Goal: Task Accomplishment & Management: Use online tool/utility

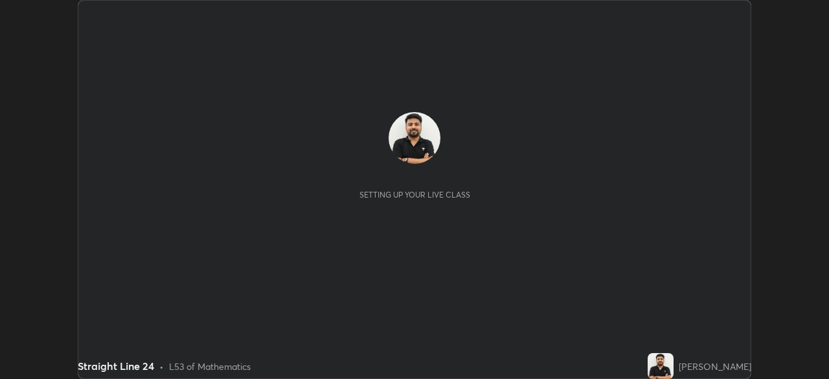
scroll to position [379, 829]
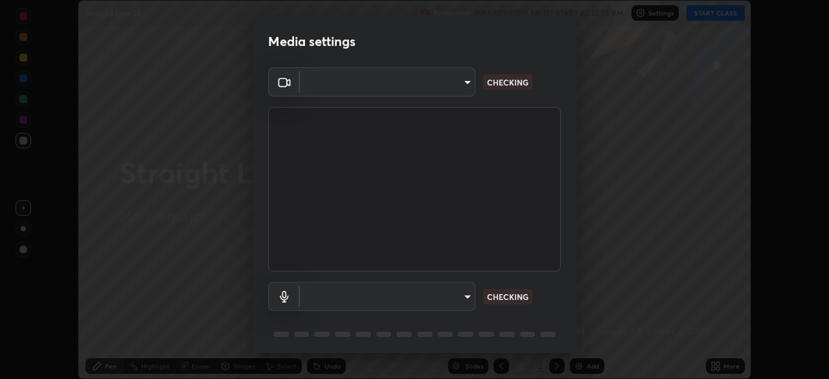
type input "85d16ec95aa84cac57c58139e5cfc4bfb0706547449b22b2f8fda69051d4463f"
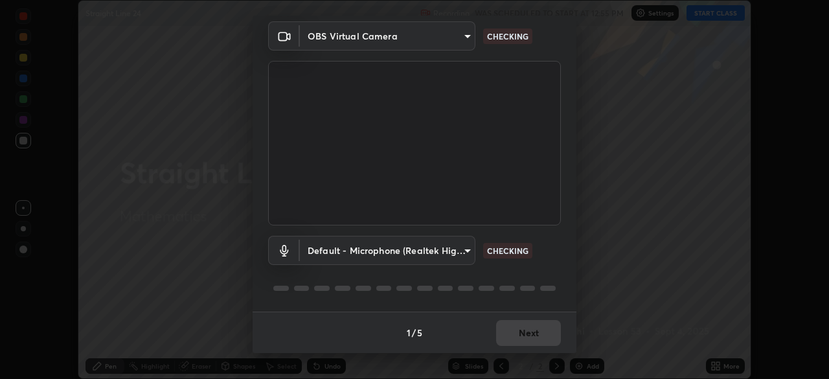
click at [465, 251] on body "Erase all Straight Line 24 Recording WAS SCHEDULED TO START AT 12:55 PM Setting…" at bounding box center [414, 189] width 829 height 379
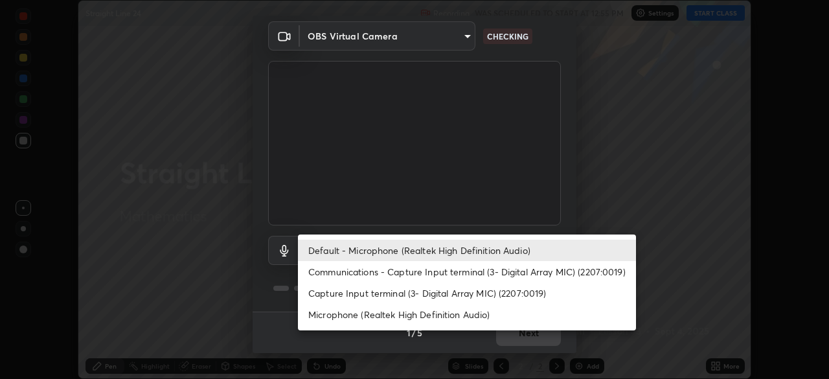
click at [461, 273] on li "Communications - Capture Input terminal (3- Digital Array MIC) (2207:0019)" at bounding box center [467, 271] width 338 height 21
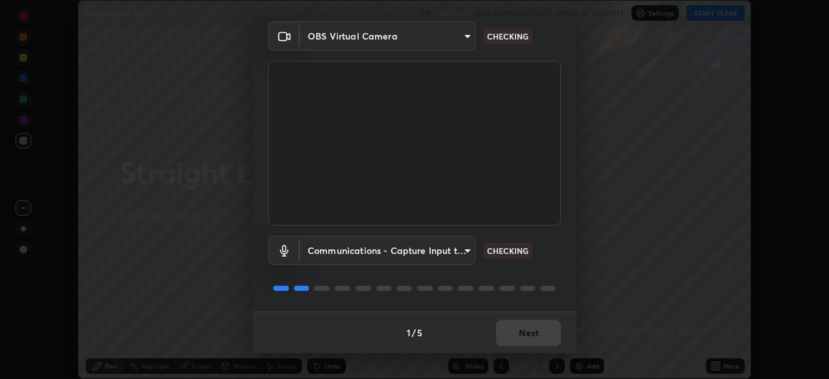
click at [463, 259] on body "Erase all Straight Line 24 Recording WAS SCHEDULED TO START AT 12:55 PM Setting…" at bounding box center [414, 189] width 829 height 379
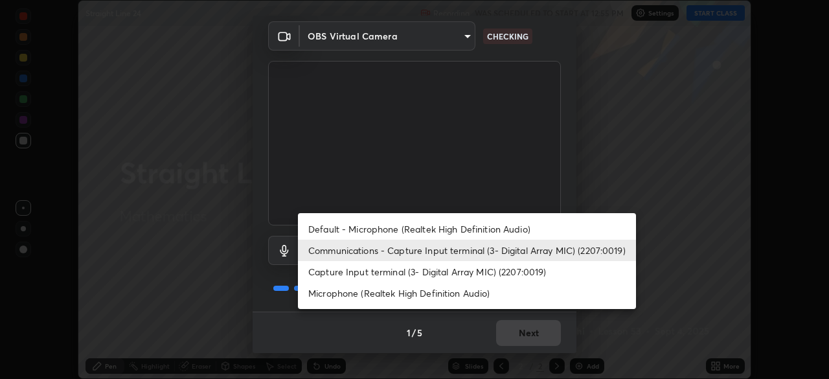
click at [469, 231] on li "Default - Microphone (Realtek High Definition Audio)" at bounding box center [467, 228] width 338 height 21
type input "default"
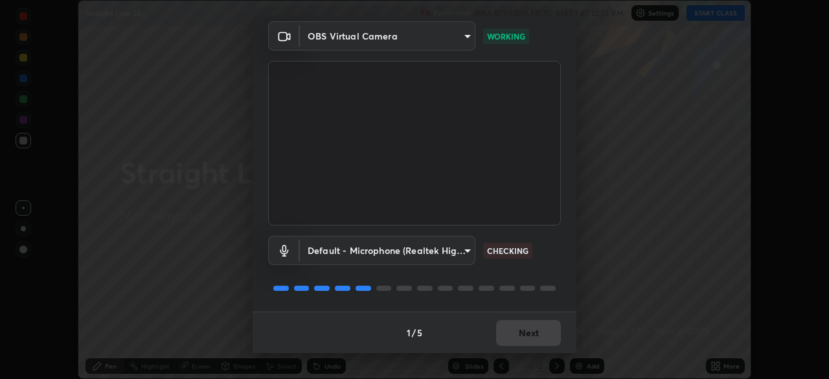
click at [540, 286] on div at bounding box center [548, 288] width 16 height 5
click at [538, 275] on div "Default - Microphone (Realtek High Definition Audio) default CHECKING" at bounding box center [414, 268] width 293 height 86
click at [533, 330] on button "Next" at bounding box center [528, 333] width 65 height 26
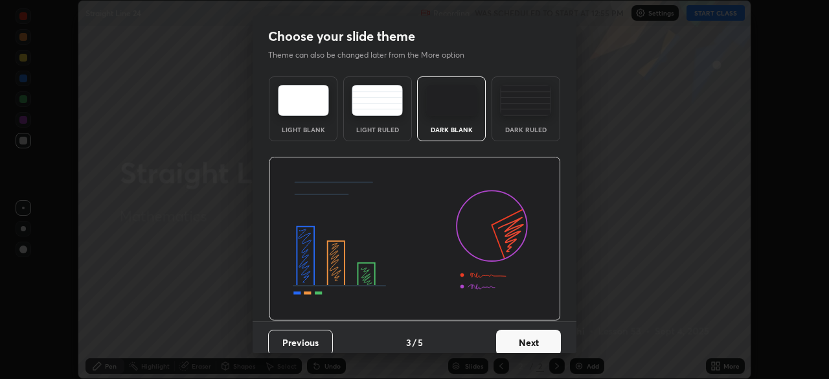
click at [539, 337] on button "Next" at bounding box center [528, 343] width 65 height 26
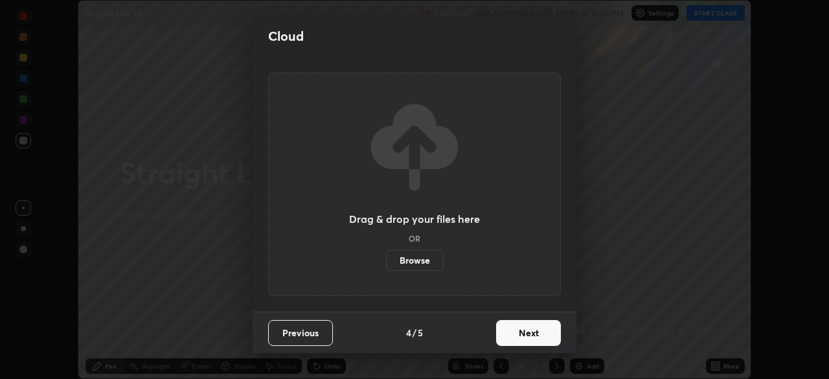
click at [546, 338] on button "Next" at bounding box center [528, 333] width 65 height 26
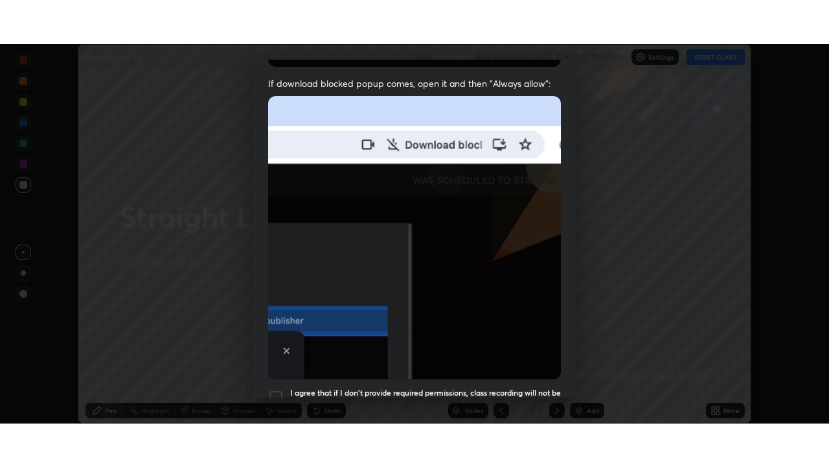
scroll to position [310, 0]
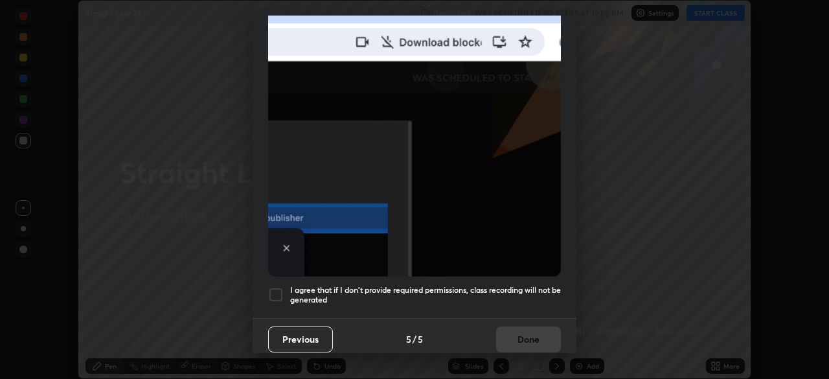
click at [279, 287] on div at bounding box center [276, 295] width 16 height 16
click at [526, 338] on button "Done" at bounding box center [528, 340] width 65 height 26
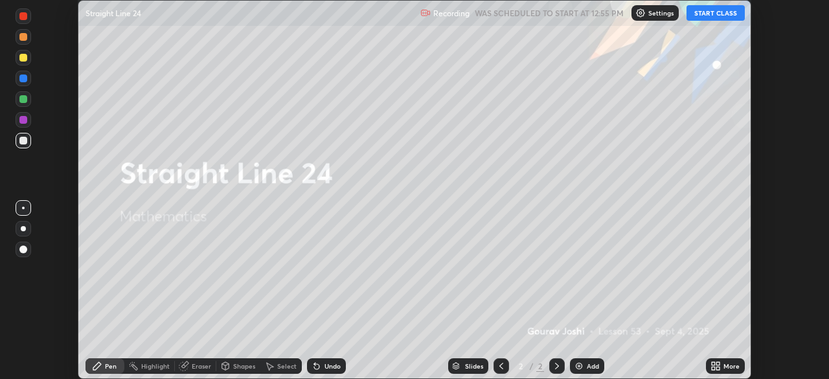
click at [714, 15] on button "START CLASS" at bounding box center [716, 13] width 58 height 16
click at [726, 366] on div "More" at bounding box center [732, 366] width 16 height 6
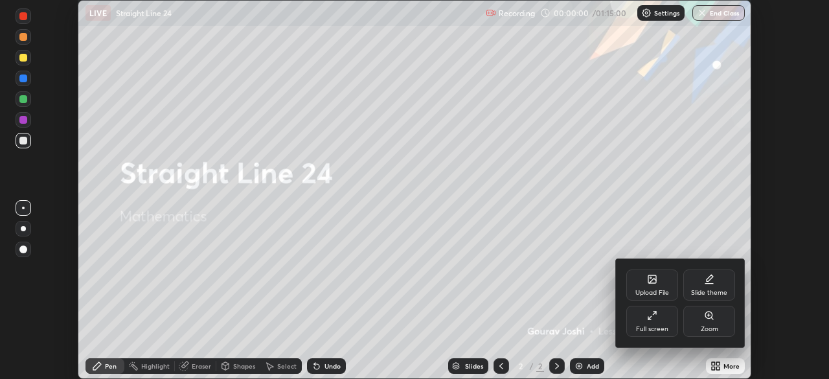
click at [655, 322] on div "Full screen" at bounding box center [653, 321] width 52 height 31
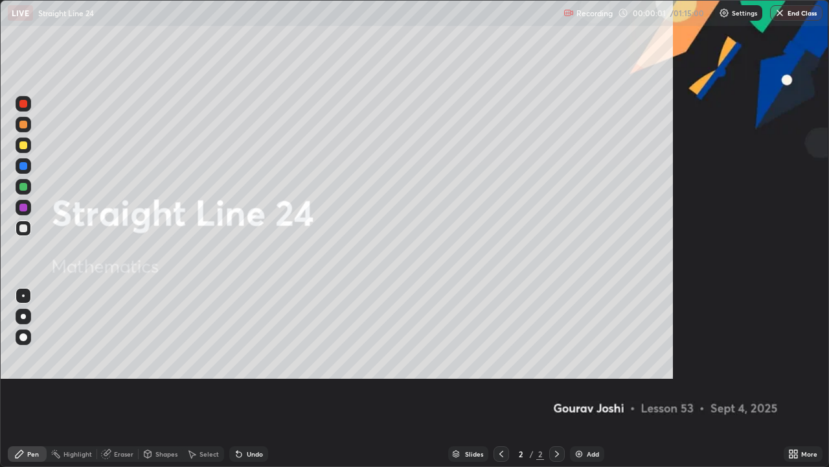
scroll to position [467, 829]
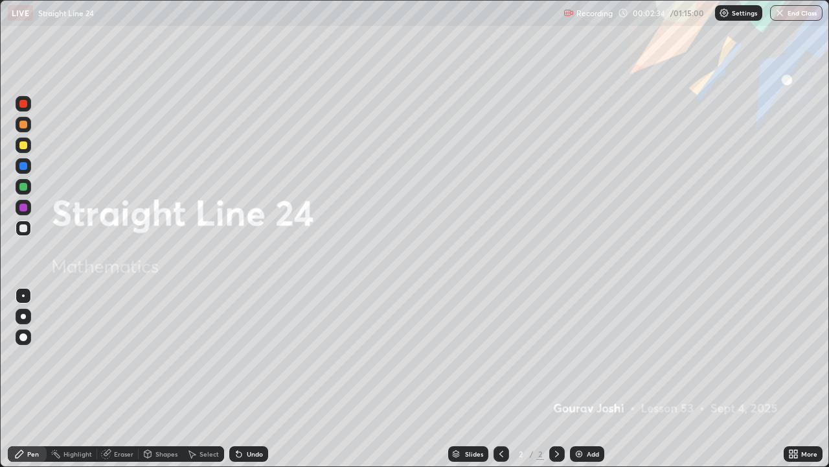
click at [576, 378] on img at bounding box center [579, 453] width 10 height 10
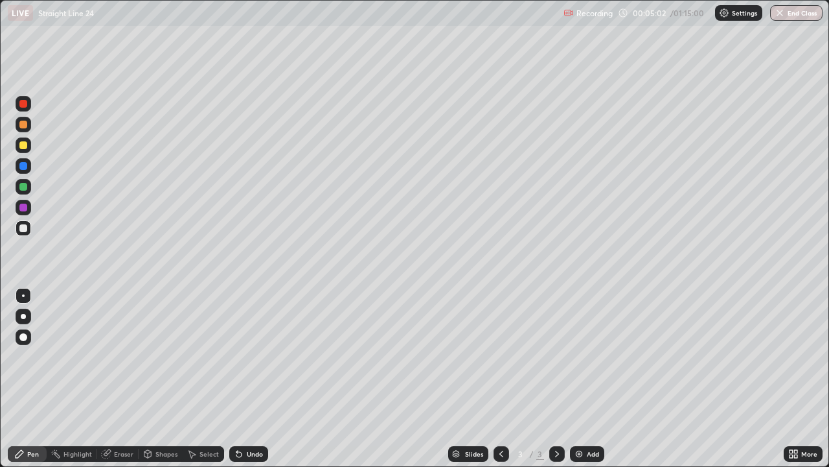
click at [583, 378] on img at bounding box center [579, 453] width 10 height 10
click at [28, 146] on div at bounding box center [24, 145] width 16 height 16
click at [28, 229] on div at bounding box center [24, 228] width 16 height 16
click at [260, 378] on div "Undo" at bounding box center [248, 454] width 39 height 16
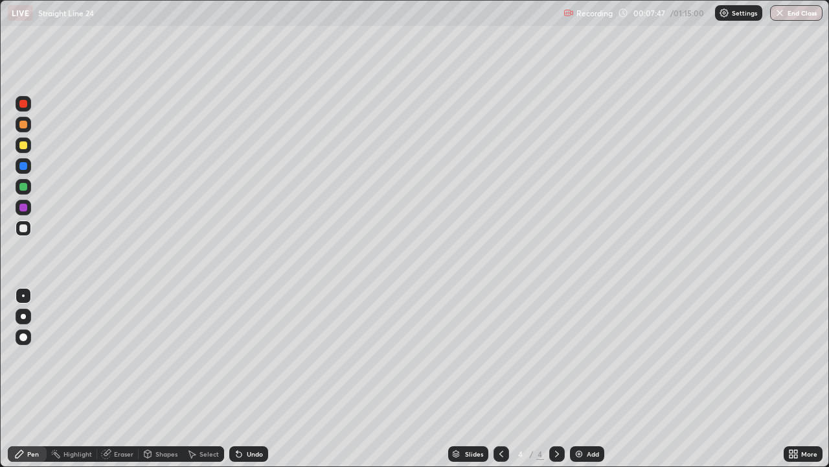
click at [259, 378] on div "Undo" at bounding box center [248, 454] width 39 height 16
click at [258, 378] on div "Undo" at bounding box center [248, 454] width 39 height 16
click at [256, 378] on div "Undo" at bounding box center [248, 454] width 39 height 16
click at [261, 378] on div "Undo" at bounding box center [255, 453] width 16 height 6
click at [499, 378] on div at bounding box center [502, 454] width 16 height 16
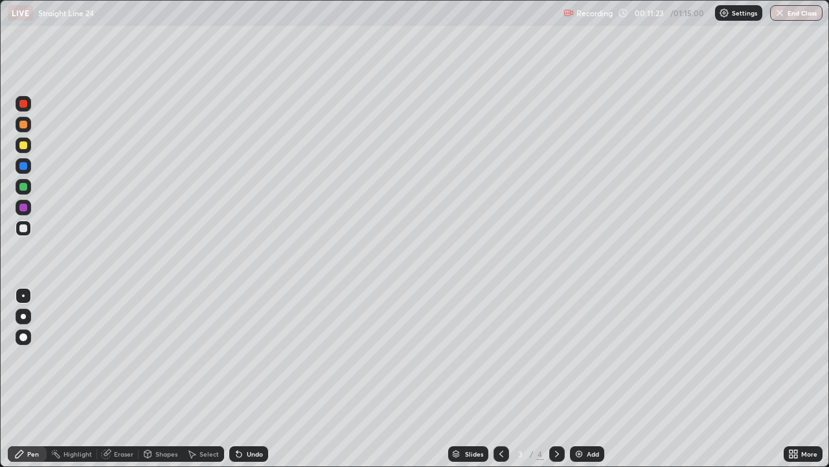
click at [170, 378] on div "Shapes" at bounding box center [161, 454] width 44 height 16
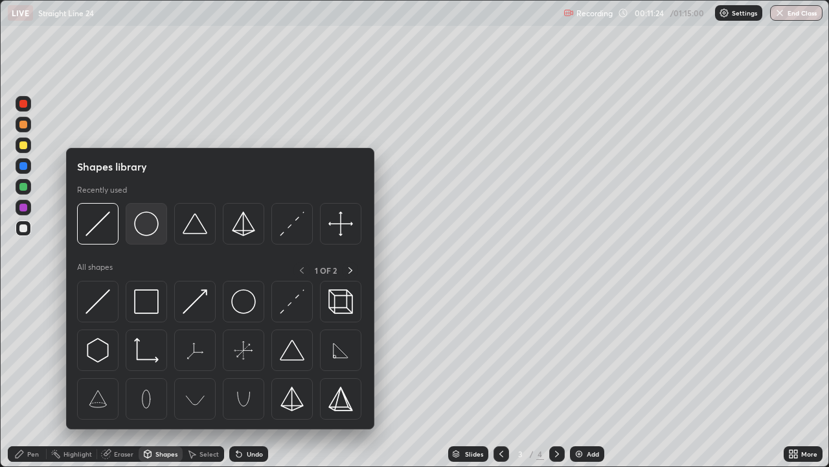
click at [154, 235] on img at bounding box center [146, 223] width 25 height 25
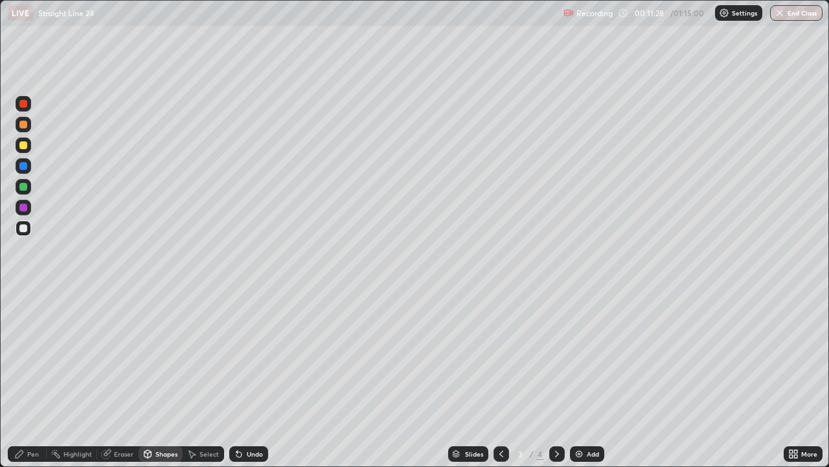
click at [36, 378] on div "Pen" at bounding box center [33, 453] width 12 height 6
click at [157, 378] on div "Shapes" at bounding box center [167, 453] width 22 height 6
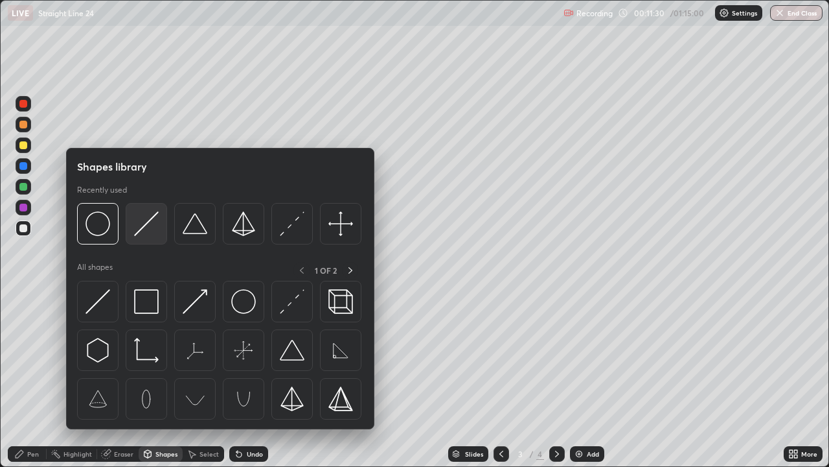
click at [147, 240] on div at bounding box center [146, 223] width 41 height 41
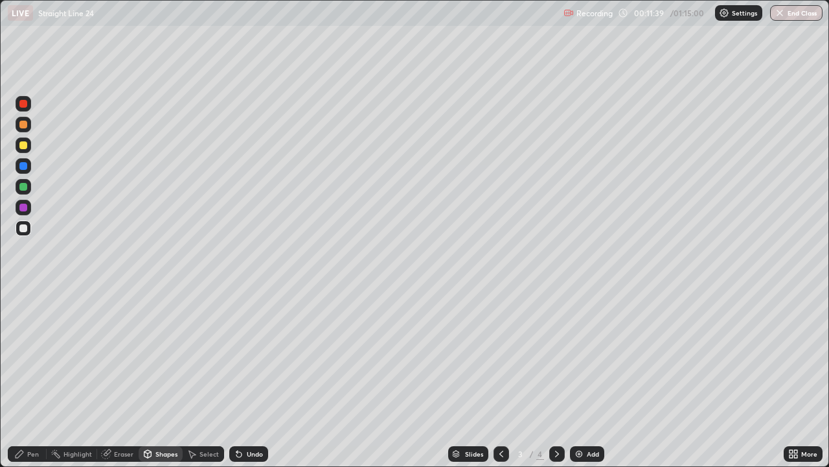
click at [52, 378] on circle at bounding box center [51, 452] width 1 height 1
click at [40, 378] on div "Pen" at bounding box center [27, 454] width 39 height 16
click at [260, 378] on div "Undo" at bounding box center [255, 453] width 16 height 6
click at [257, 378] on div "Undo" at bounding box center [255, 453] width 16 height 6
click at [253, 378] on div "Undo" at bounding box center [248, 454] width 39 height 16
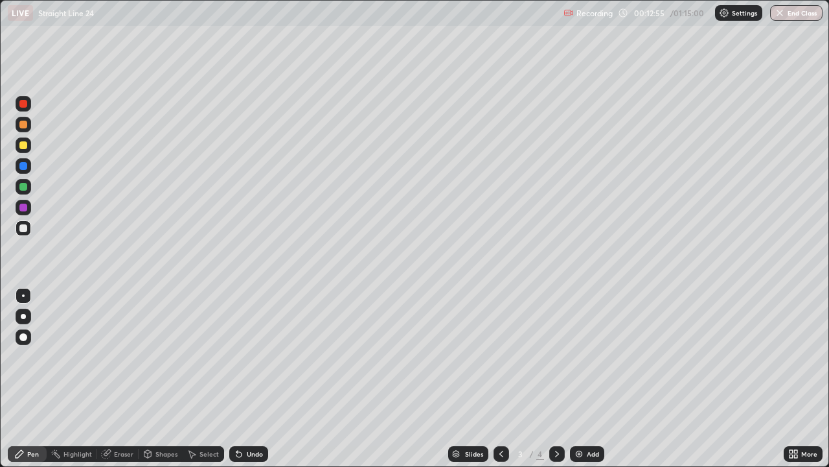
click at [248, 378] on div "Undo" at bounding box center [248, 454] width 39 height 16
click at [561, 378] on div at bounding box center [557, 454] width 16 height 16
click at [584, 378] on div "Add" at bounding box center [587, 454] width 34 height 16
click at [583, 378] on img at bounding box center [579, 453] width 10 height 10
click at [25, 148] on div at bounding box center [23, 145] width 8 height 8
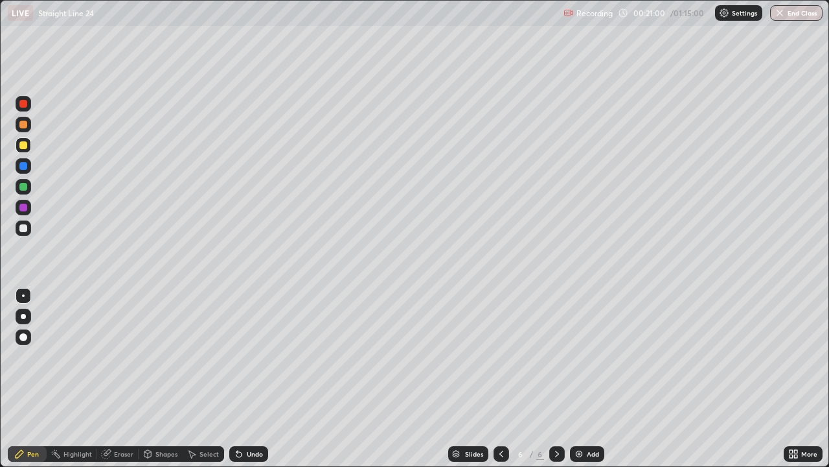
click at [125, 378] on div "Eraser" at bounding box center [123, 453] width 19 height 6
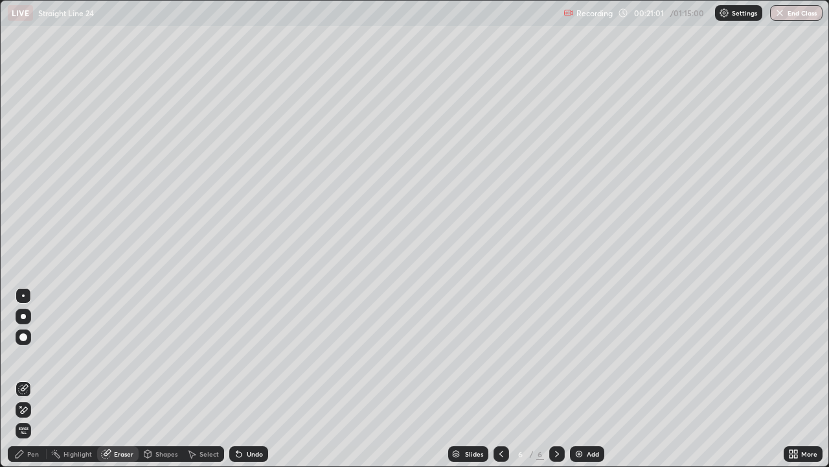
click at [27, 378] on icon at bounding box center [23, 409] width 10 height 11
click at [32, 378] on div "Pen" at bounding box center [33, 453] width 12 height 6
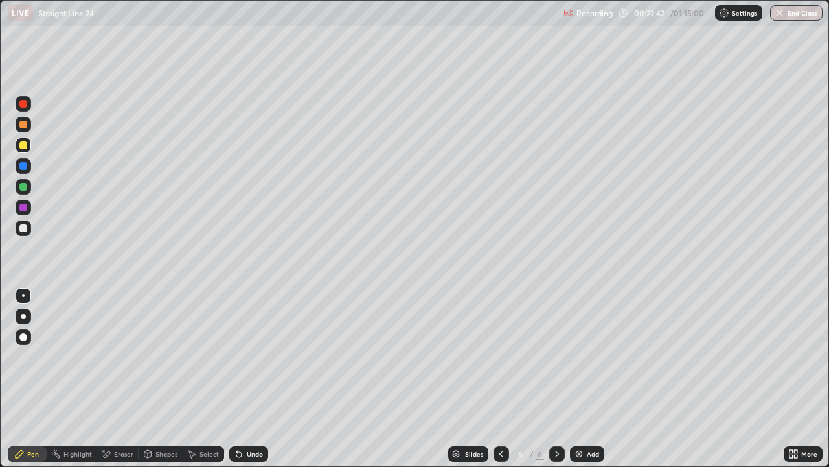
click at [27, 171] on div at bounding box center [24, 166] width 16 height 16
click at [24, 209] on div at bounding box center [23, 207] width 8 height 8
click at [25, 233] on div at bounding box center [24, 228] width 16 height 16
click at [172, 378] on div "Shapes" at bounding box center [167, 453] width 22 height 6
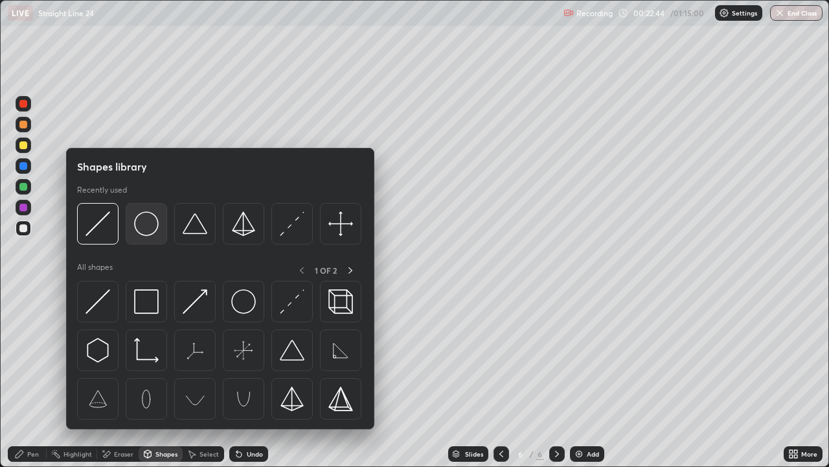
click at [152, 227] on img at bounding box center [146, 223] width 25 height 25
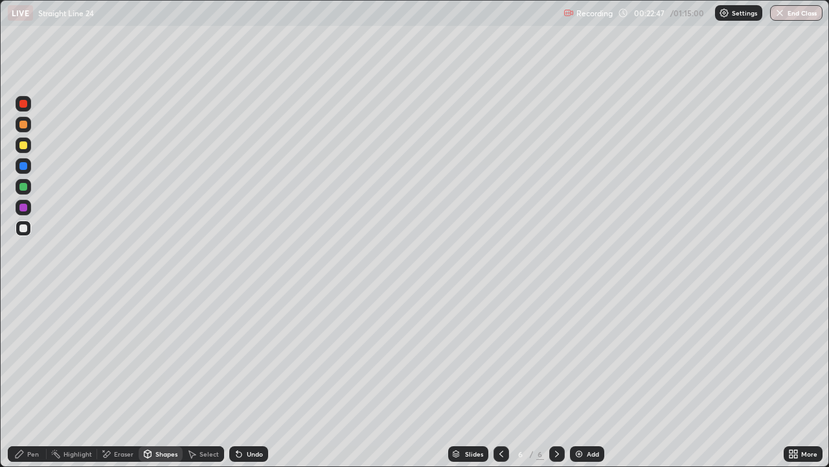
click at [31, 378] on div "Pen" at bounding box center [33, 453] width 12 height 6
click at [25, 207] on div at bounding box center [23, 207] width 8 height 8
click at [587, 378] on div "Add" at bounding box center [593, 453] width 12 height 6
click at [27, 230] on div at bounding box center [23, 228] width 8 height 8
click at [23, 104] on div at bounding box center [23, 104] width 8 height 8
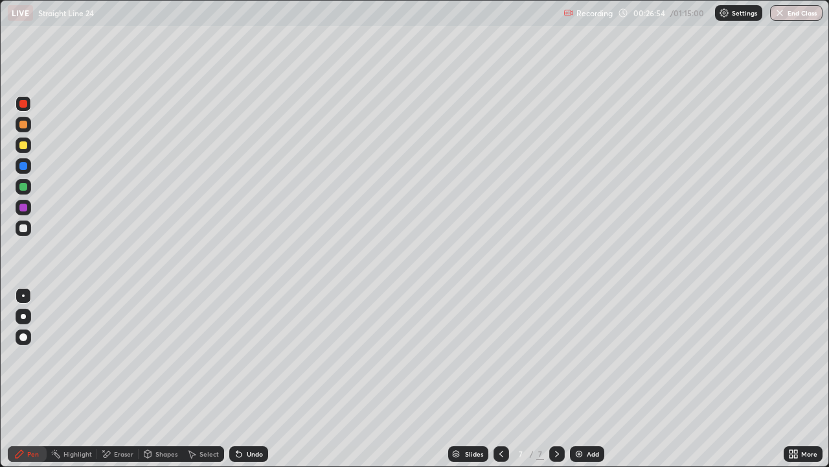
click at [24, 131] on div at bounding box center [24, 125] width 16 height 16
click at [22, 231] on div at bounding box center [23, 228] width 8 height 8
click at [580, 378] on div "Add" at bounding box center [587, 454] width 34 height 16
click at [21, 187] on div at bounding box center [23, 187] width 8 height 8
click at [120, 378] on div "Eraser" at bounding box center [123, 453] width 19 height 6
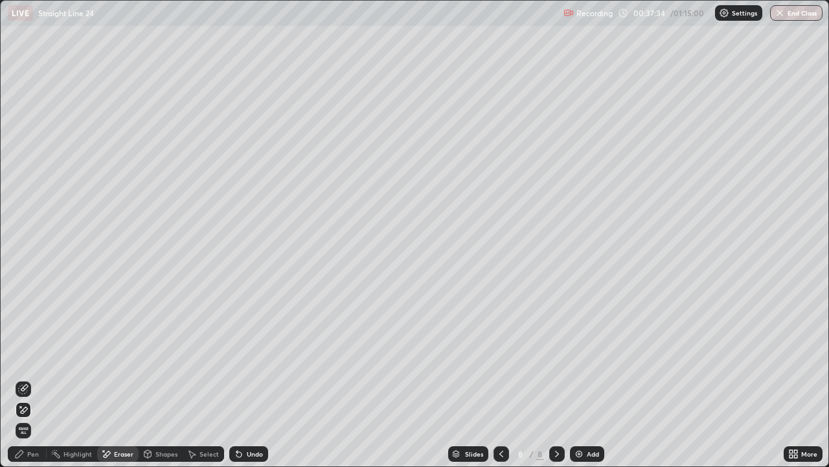
click at [29, 378] on div "Pen" at bounding box center [27, 454] width 39 height 16
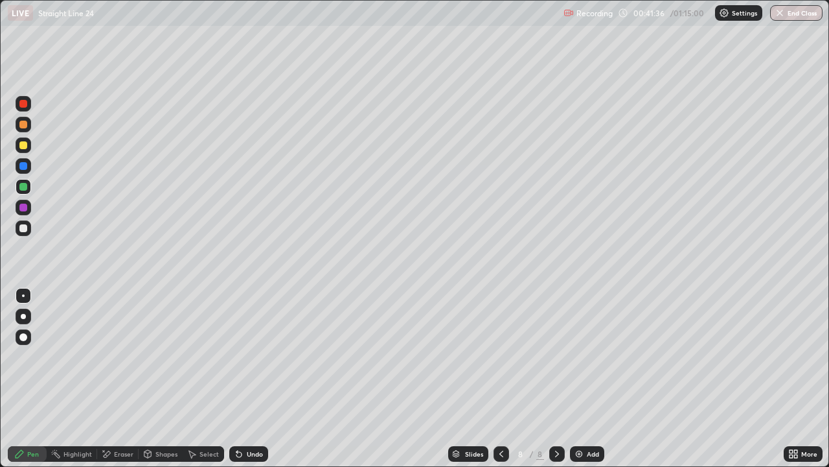
click at [587, 378] on div "Add" at bounding box center [593, 453] width 12 height 6
click at [23, 229] on div at bounding box center [23, 228] width 8 height 8
click at [29, 101] on div at bounding box center [24, 104] width 16 height 16
click at [25, 227] on div at bounding box center [23, 228] width 8 height 8
click at [29, 130] on div at bounding box center [24, 125] width 16 height 16
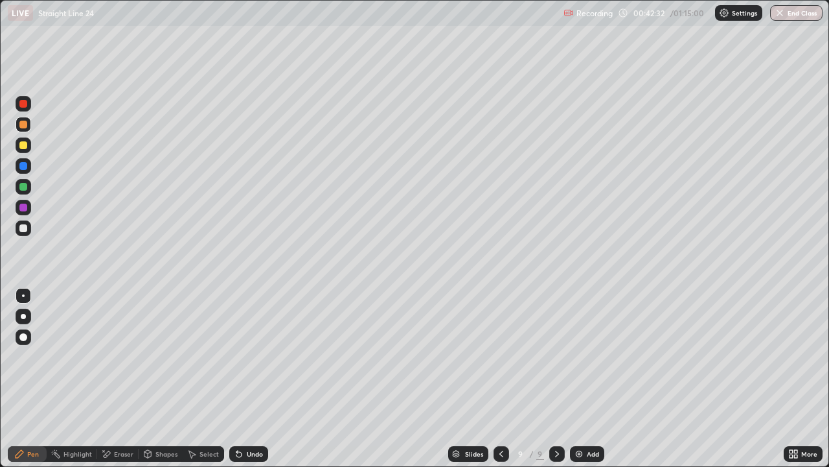
click at [165, 378] on div "Shapes" at bounding box center [167, 453] width 22 height 6
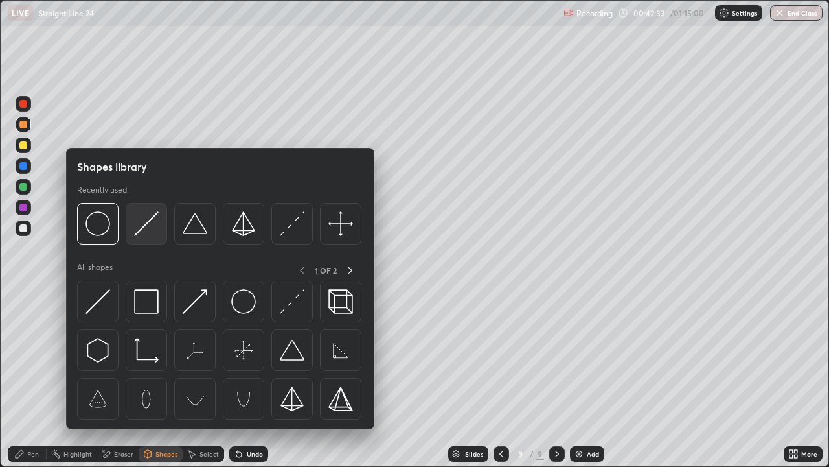
click at [146, 230] on img at bounding box center [146, 223] width 25 height 25
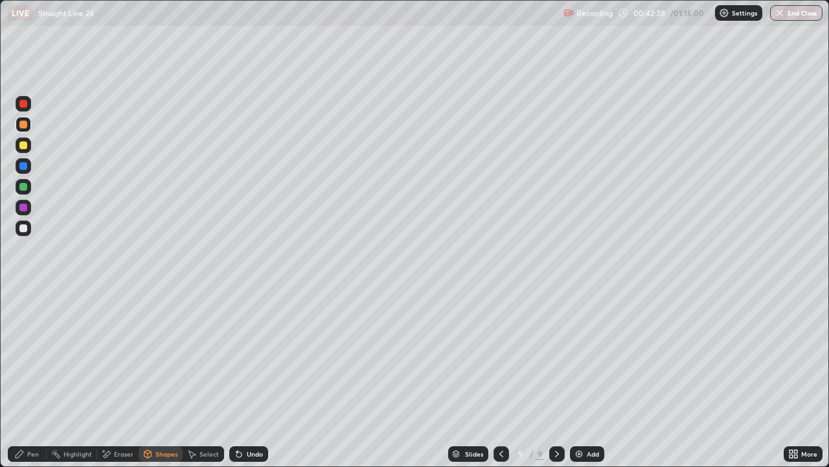
click at [29, 231] on div at bounding box center [24, 228] width 16 height 16
click at [29, 378] on div "Pen" at bounding box center [33, 453] width 12 height 6
click at [25, 188] on div at bounding box center [23, 187] width 8 height 8
click at [23, 148] on div at bounding box center [23, 145] width 8 height 8
click at [30, 187] on div at bounding box center [24, 187] width 16 height 16
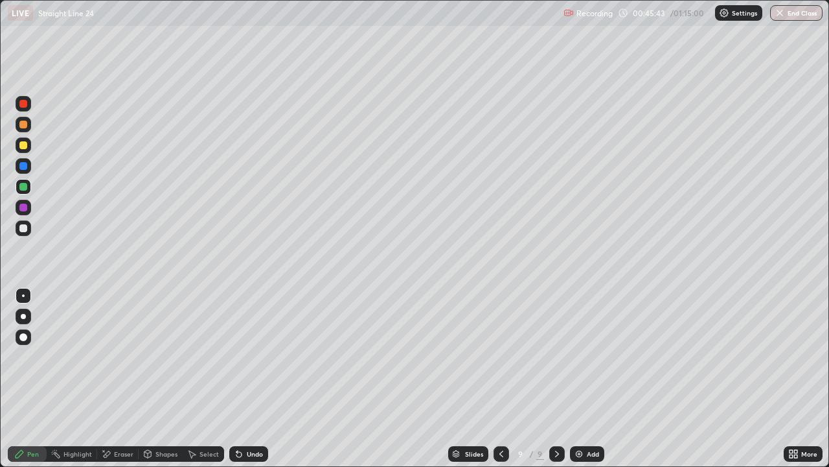
click at [21, 222] on div at bounding box center [24, 228] width 16 height 16
click at [24, 145] on div at bounding box center [23, 145] width 8 height 8
click at [579, 378] on img at bounding box center [579, 453] width 10 height 10
click at [23, 146] on div at bounding box center [23, 145] width 8 height 8
click at [27, 163] on div at bounding box center [23, 166] width 8 height 8
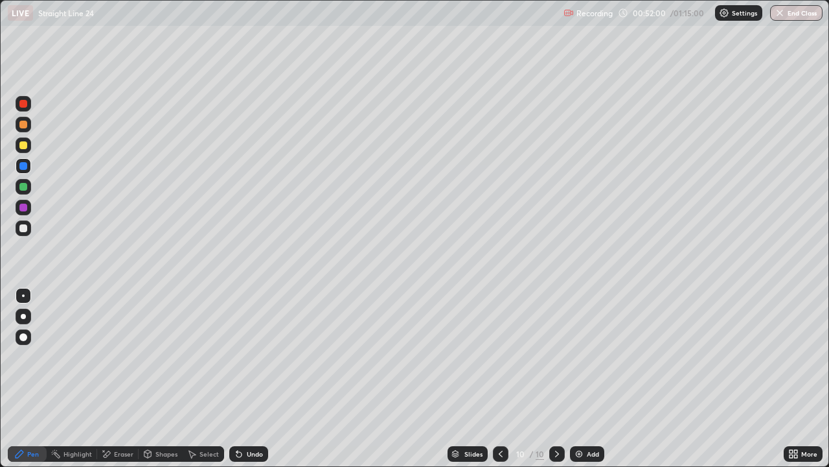
click at [24, 228] on div at bounding box center [23, 228] width 8 height 8
click at [22, 148] on div at bounding box center [23, 145] width 8 height 8
click at [592, 378] on div "Add" at bounding box center [593, 453] width 12 height 6
click at [22, 231] on div at bounding box center [23, 228] width 8 height 8
click at [25, 152] on div at bounding box center [24, 145] width 16 height 16
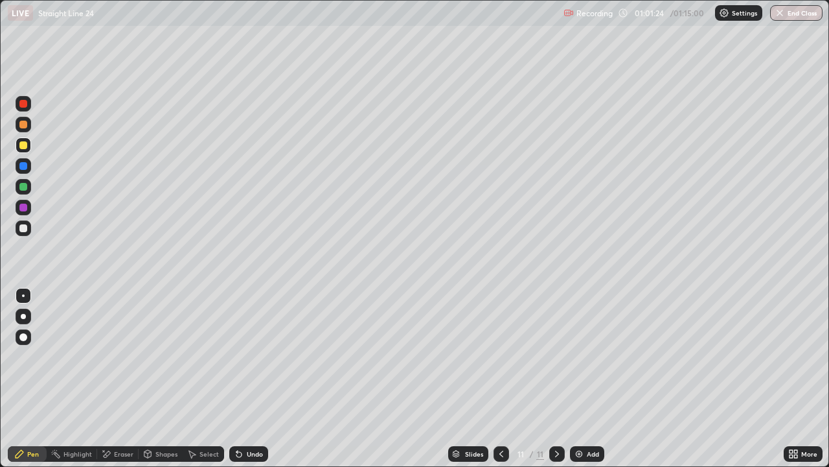
click at [237, 378] on icon at bounding box center [238, 454] width 5 height 5
click at [242, 378] on div "Undo" at bounding box center [248, 454] width 39 height 16
click at [29, 228] on div at bounding box center [24, 228] width 16 height 16
click at [24, 145] on div at bounding box center [23, 145] width 8 height 8
click at [23, 187] on div at bounding box center [23, 187] width 8 height 8
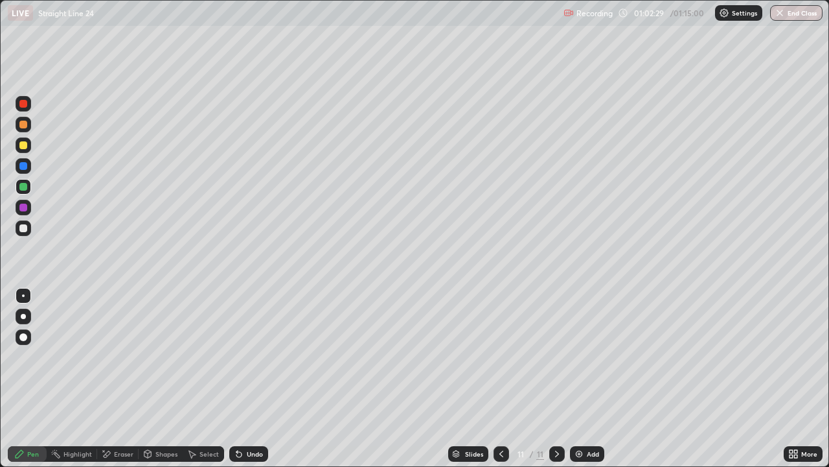
click at [25, 147] on div at bounding box center [23, 145] width 8 height 8
click at [791, 11] on button "End Class" at bounding box center [796, 13] width 52 height 16
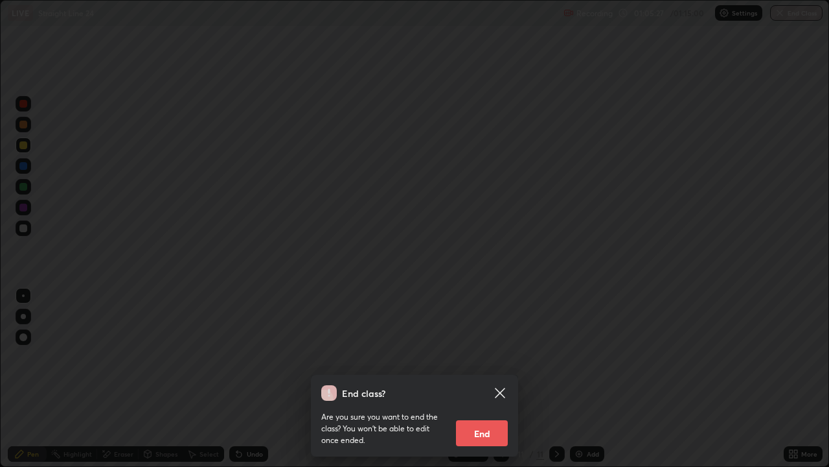
click at [487, 378] on button "End" at bounding box center [482, 433] width 52 height 26
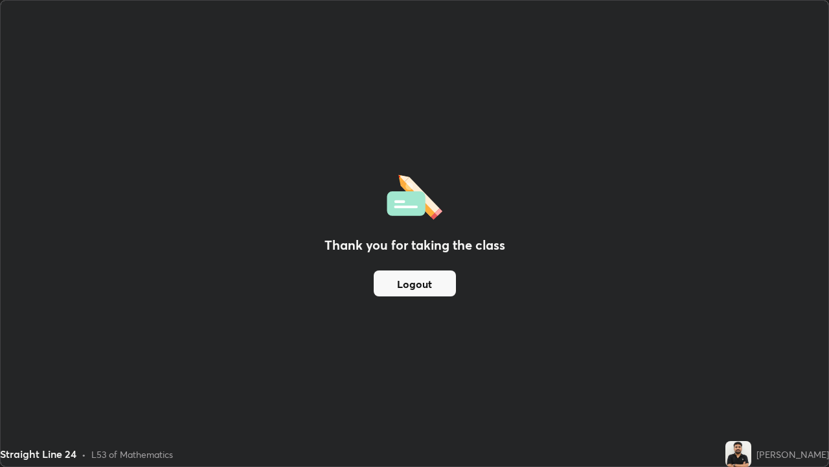
click at [408, 294] on button "Logout" at bounding box center [415, 283] width 82 height 26
